Goal: Task Accomplishment & Management: Manage account settings

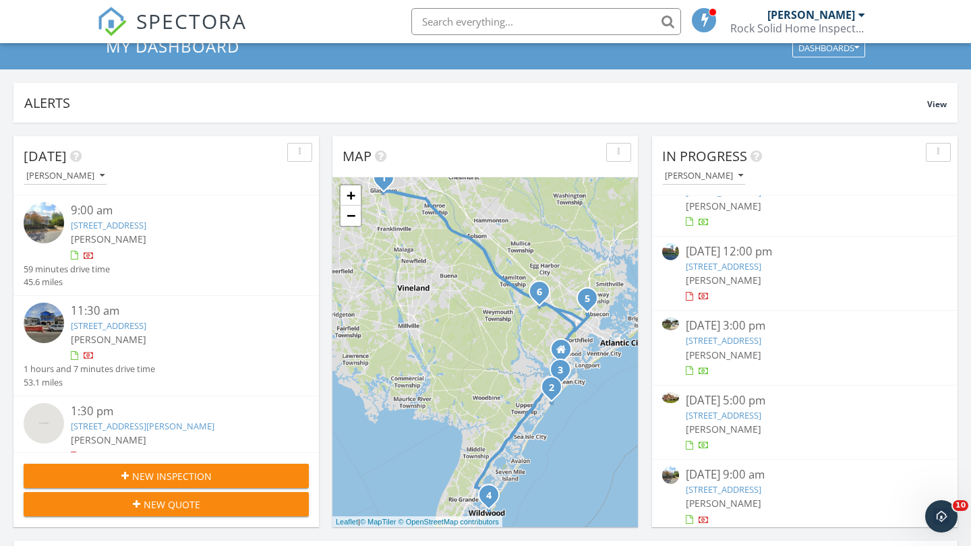
scroll to position [55, 0]
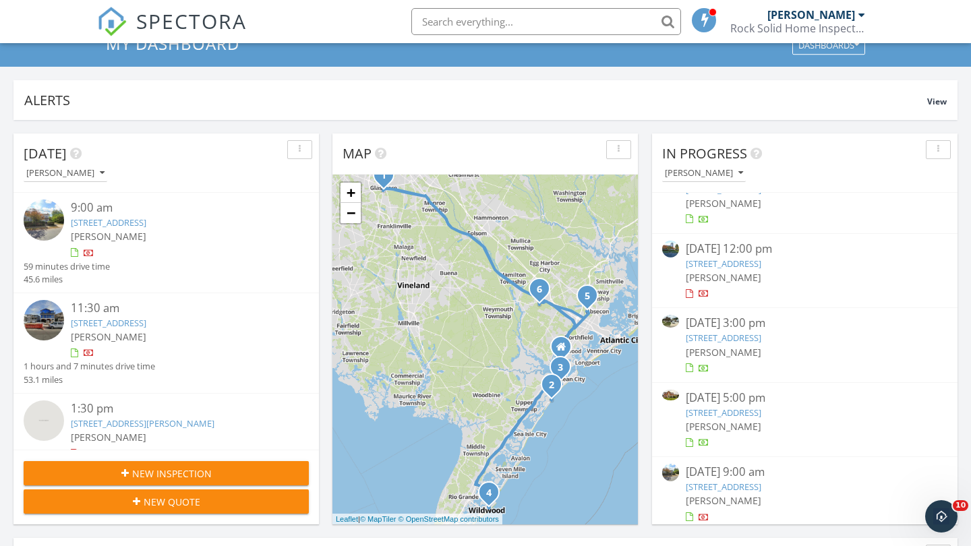
click at [761, 332] on link "[STREET_ADDRESS]" at bounding box center [724, 338] width 76 height 12
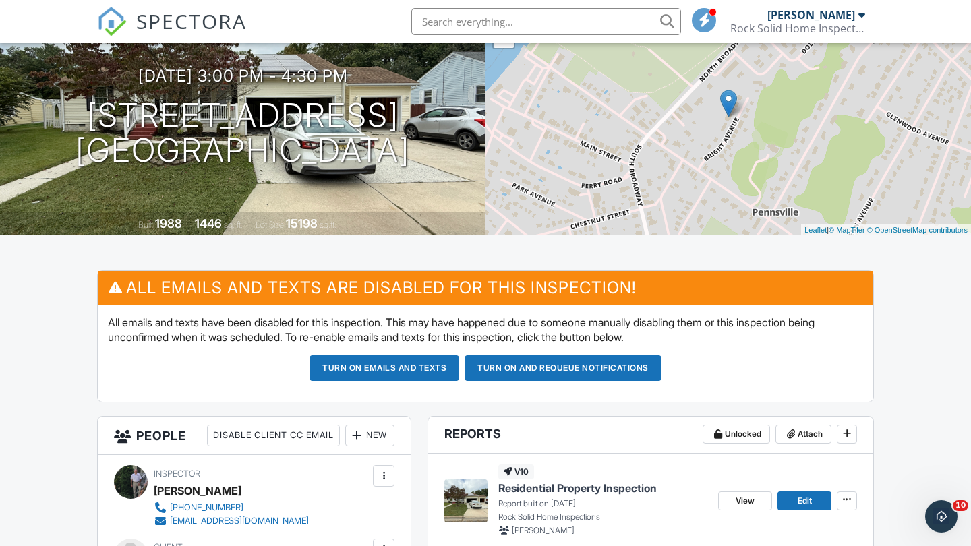
scroll to position [134, 0]
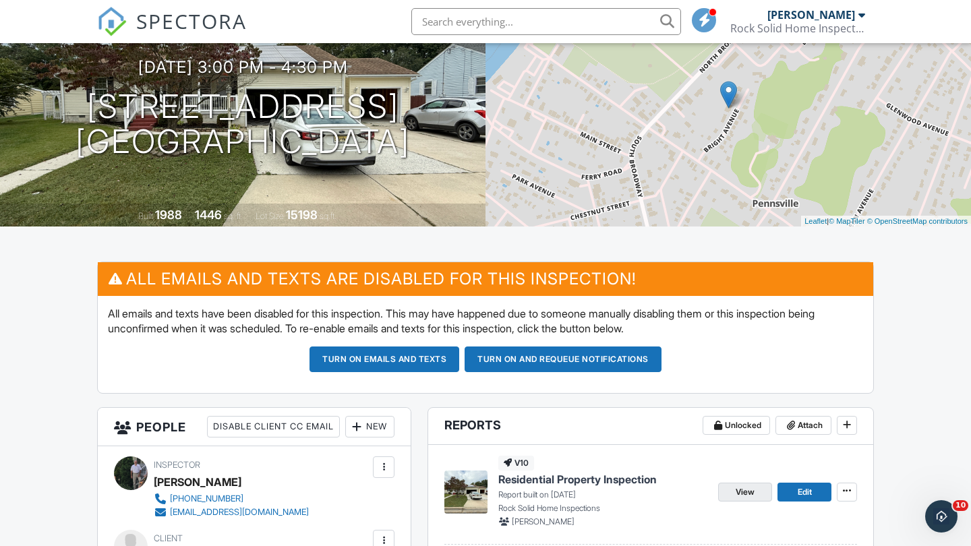
click at [749, 488] on span "View" at bounding box center [745, 492] width 19 height 13
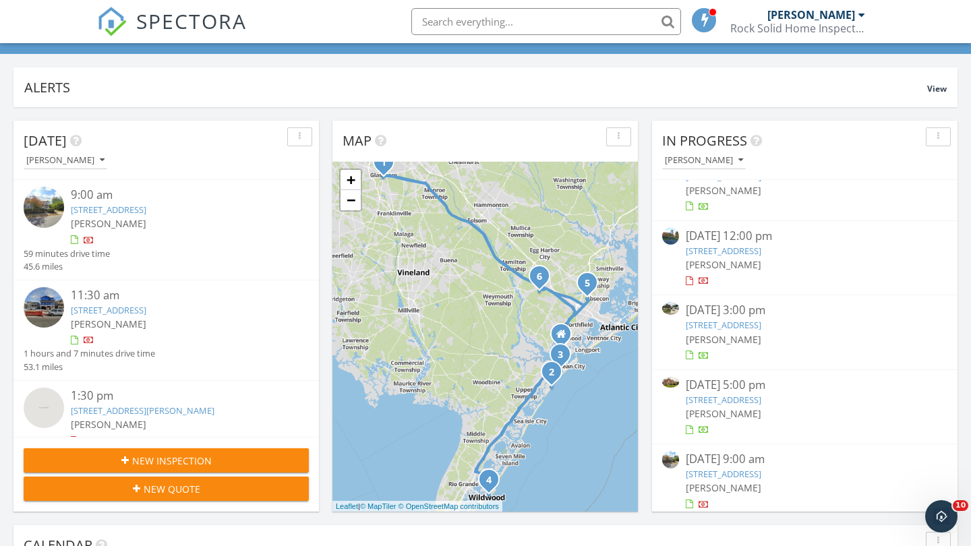
scroll to position [76, 0]
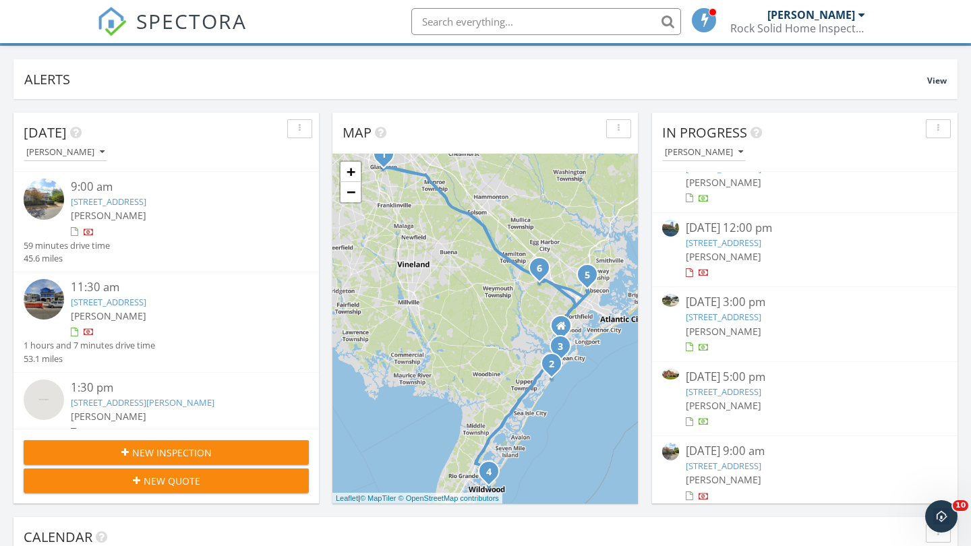
click at [761, 317] on link "[STREET_ADDRESS]" at bounding box center [724, 317] width 76 height 12
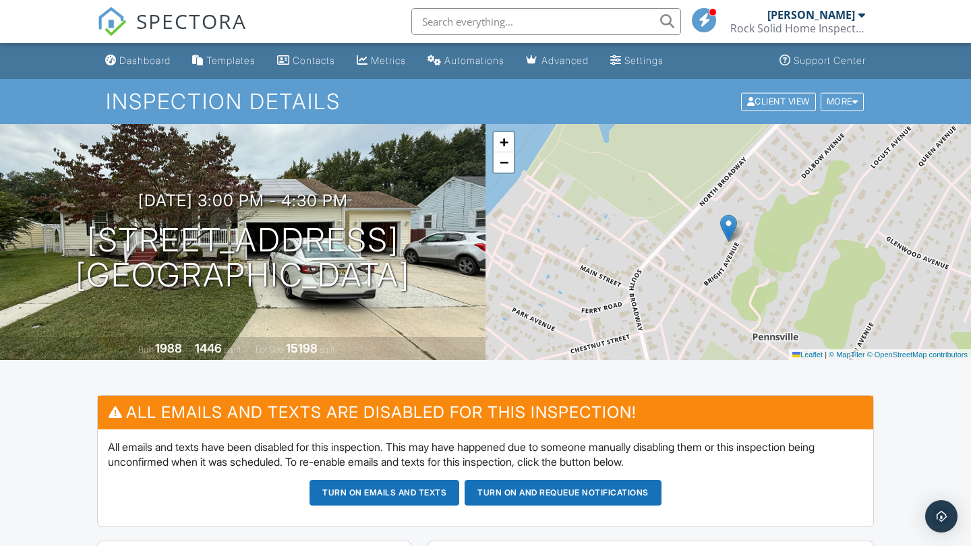
scroll to position [254, 0]
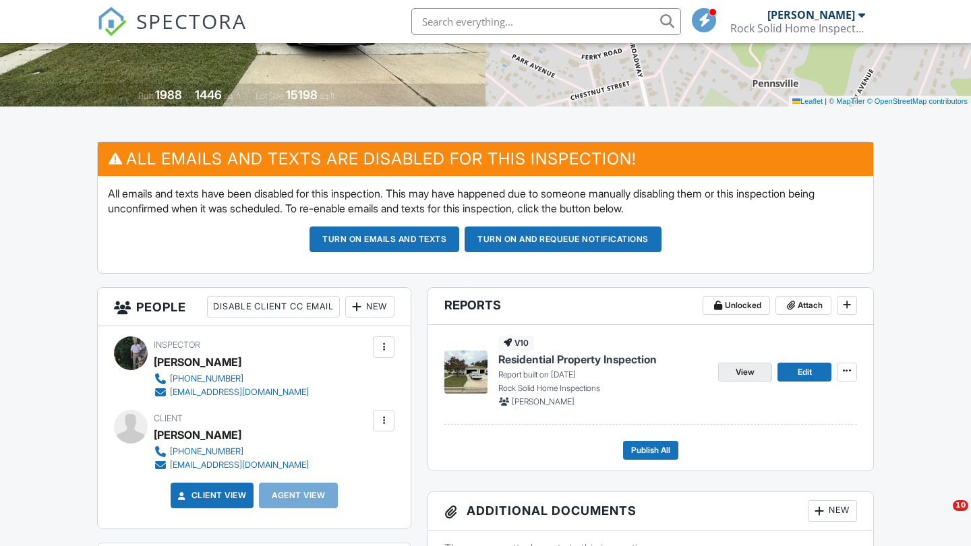
click at [749, 371] on span "View" at bounding box center [745, 372] width 19 height 13
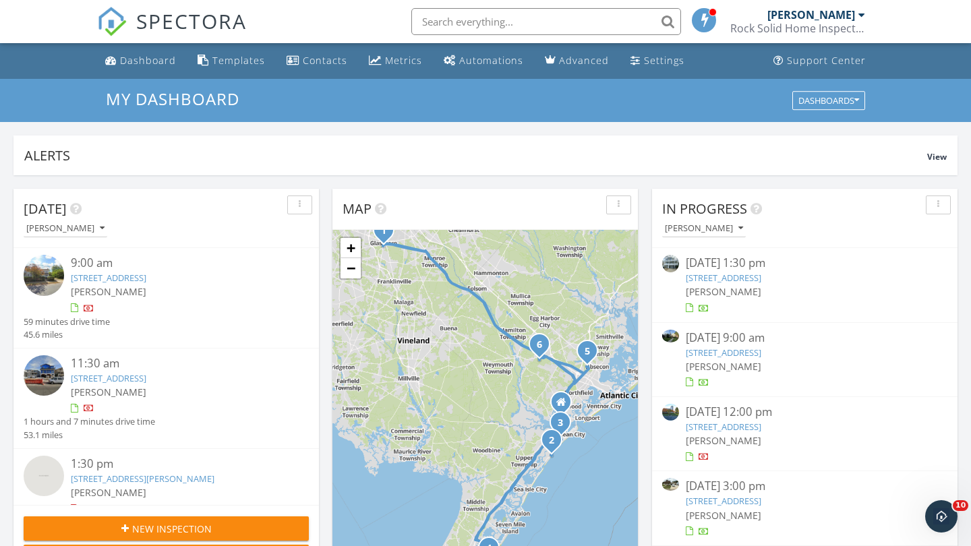
click at [761, 278] on link "210 52nd Street South, Sea Isle City, NJ 08243" at bounding box center [724, 278] width 76 height 12
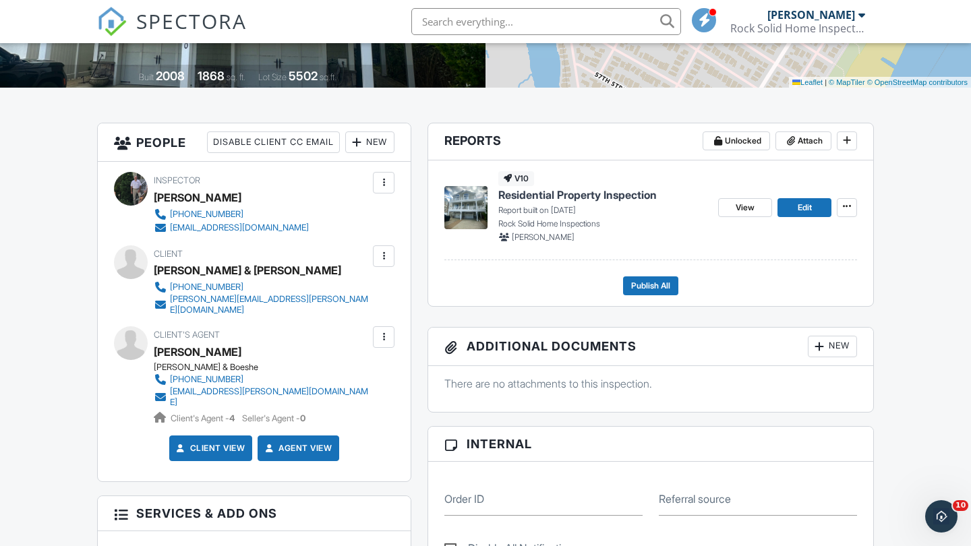
scroll to position [283, 0]
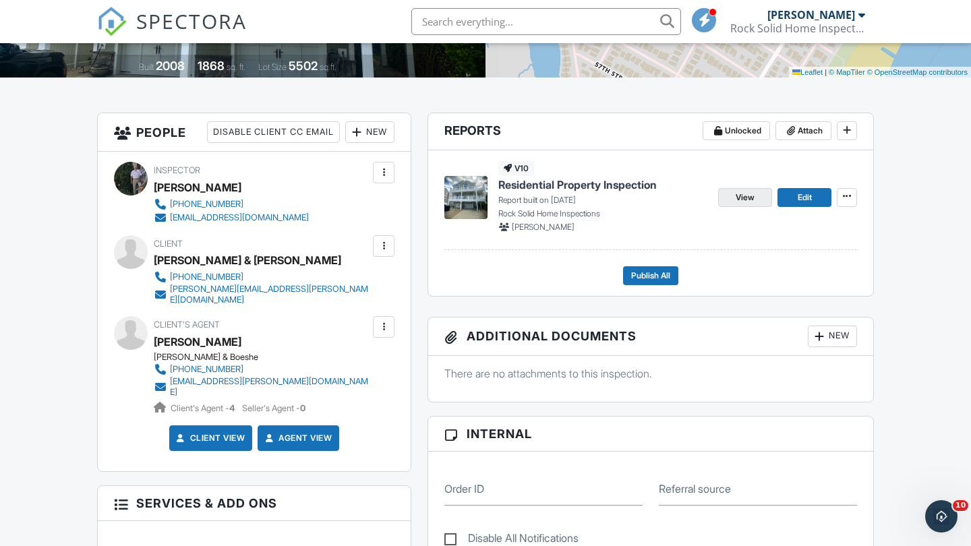
click at [742, 196] on span "View" at bounding box center [745, 197] width 19 height 13
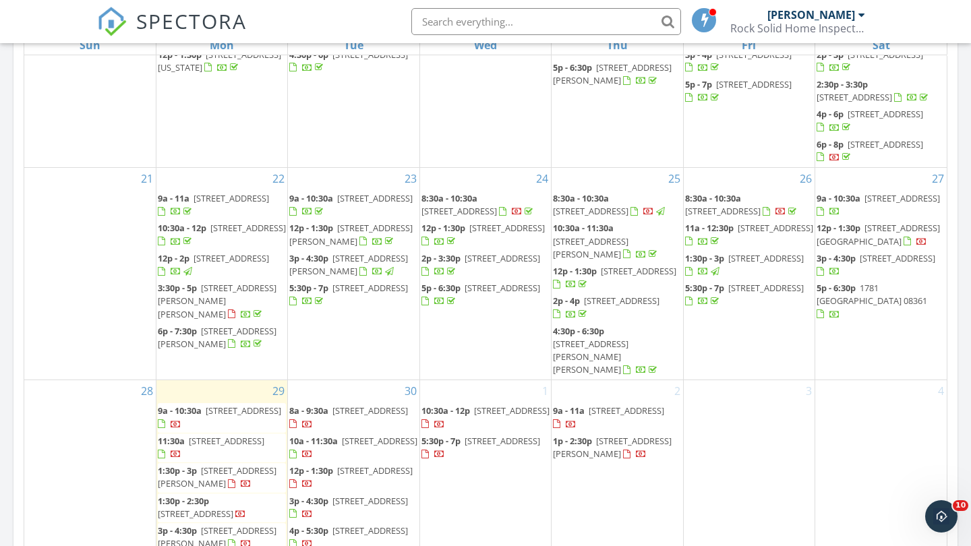
scroll to position [484, 0]
click at [732, 264] on span "210 52nd Street South, Sea Isle City 08243" at bounding box center [766, 258] width 76 height 12
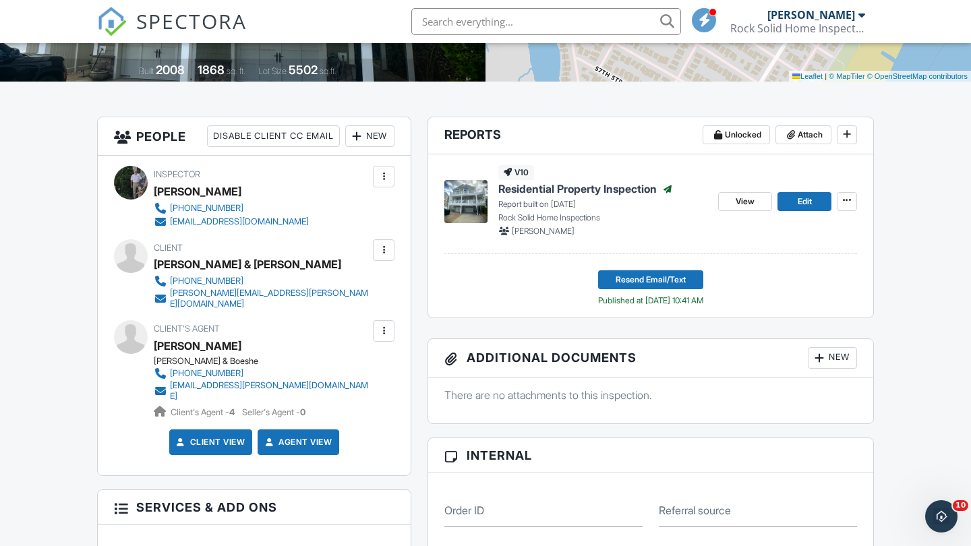
scroll to position [256, 0]
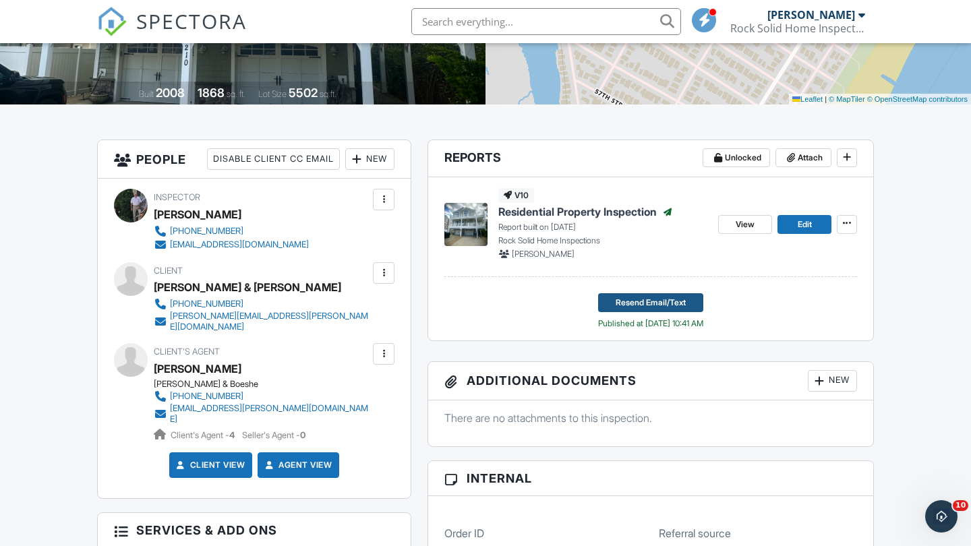
click at [652, 296] on span "Resend Email/Text" at bounding box center [651, 302] width 70 height 13
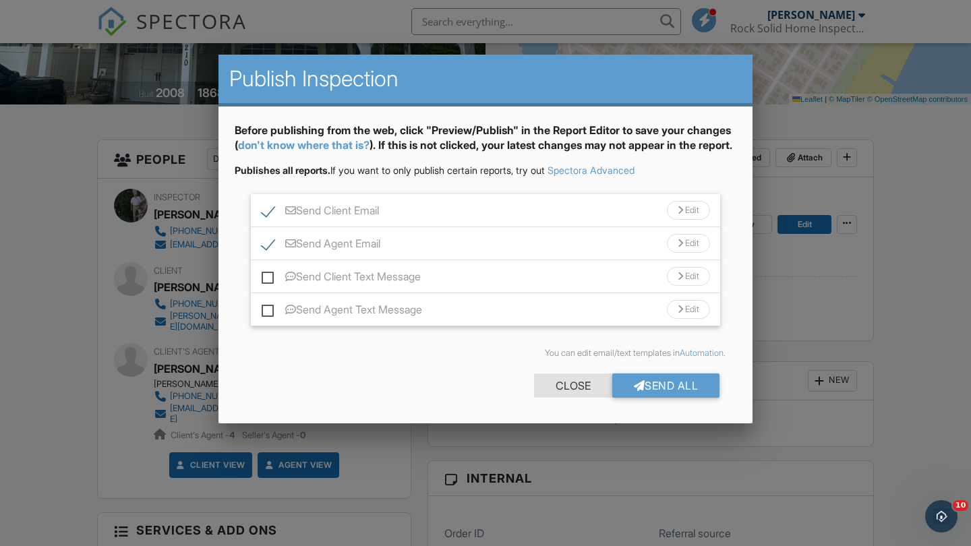
click at [567, 398] on div "Close" at bounding box center [573, 386] width 78 height 24
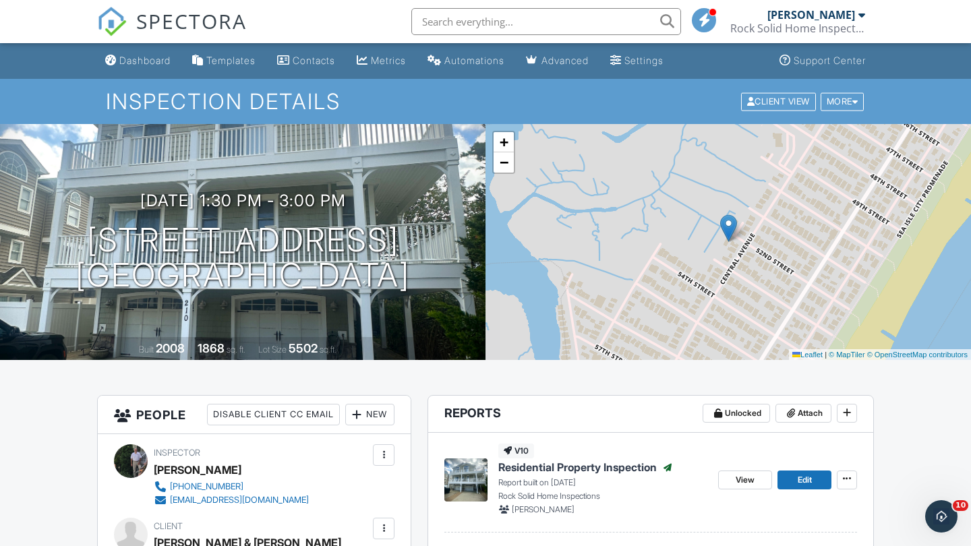
scroll to position [0, 0]
